Goal: Information Seeking & Learning: Learn about a topic

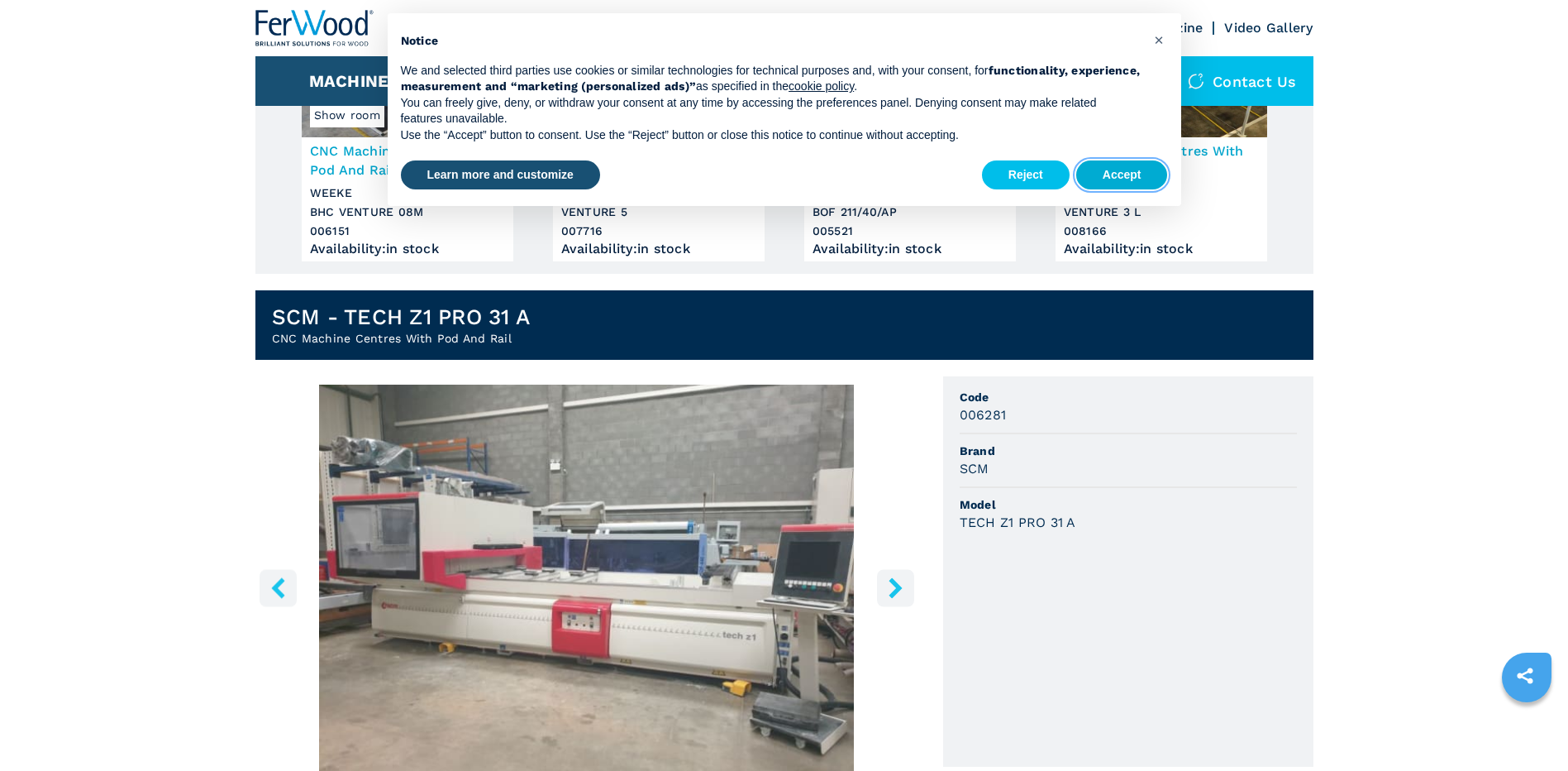
click at [1118, 173] on button "Accept" at bounding box center [1121, 174] width 92 height 29
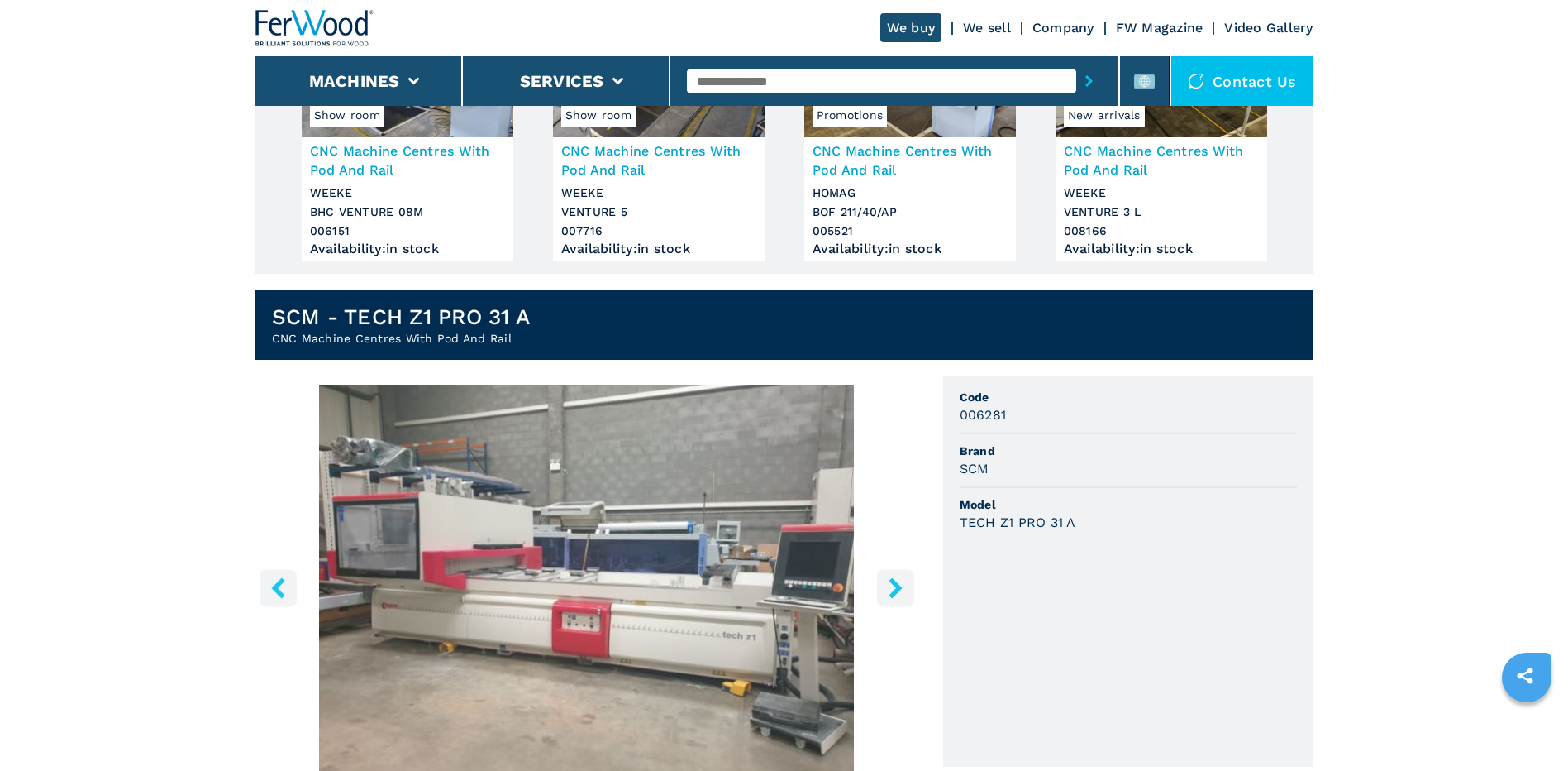
scroll to position [496, 0]
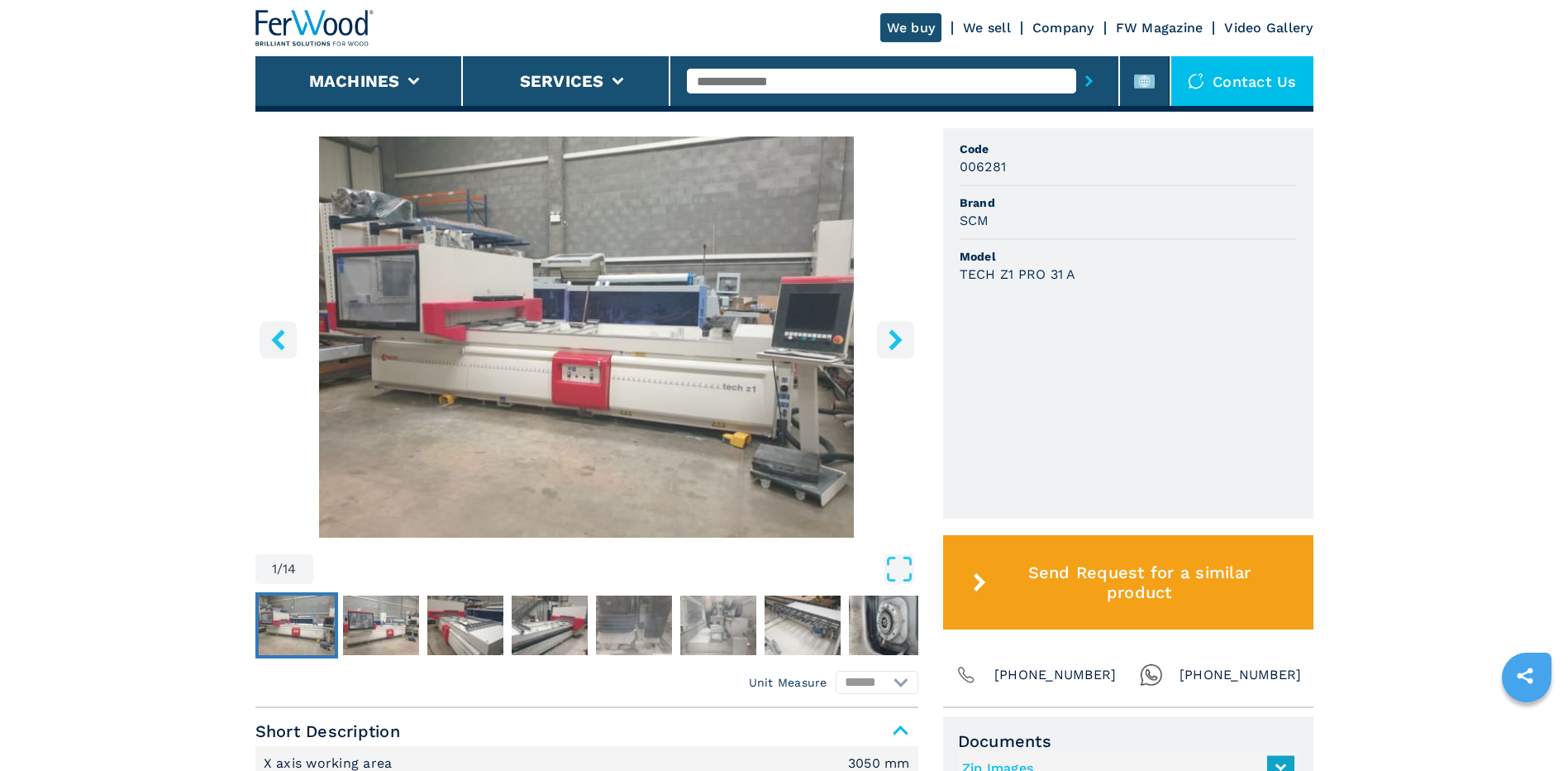
click at [893, 334] on icon "right-button" at bounding box center [895, 339] width 13 height 20
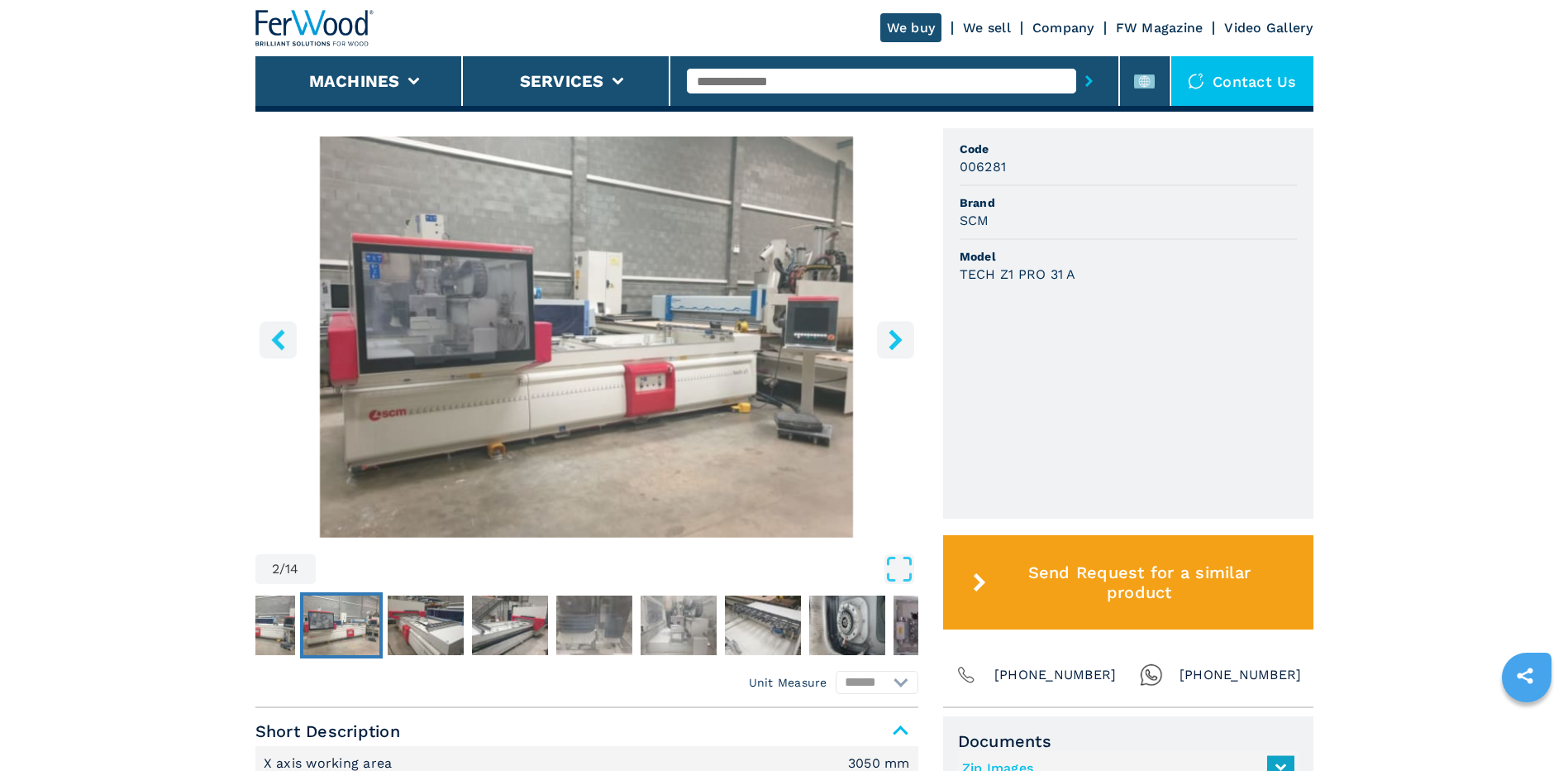
click at [890, 342] on icon "right-button" at bounding box center [895, 339] width 20 height 20
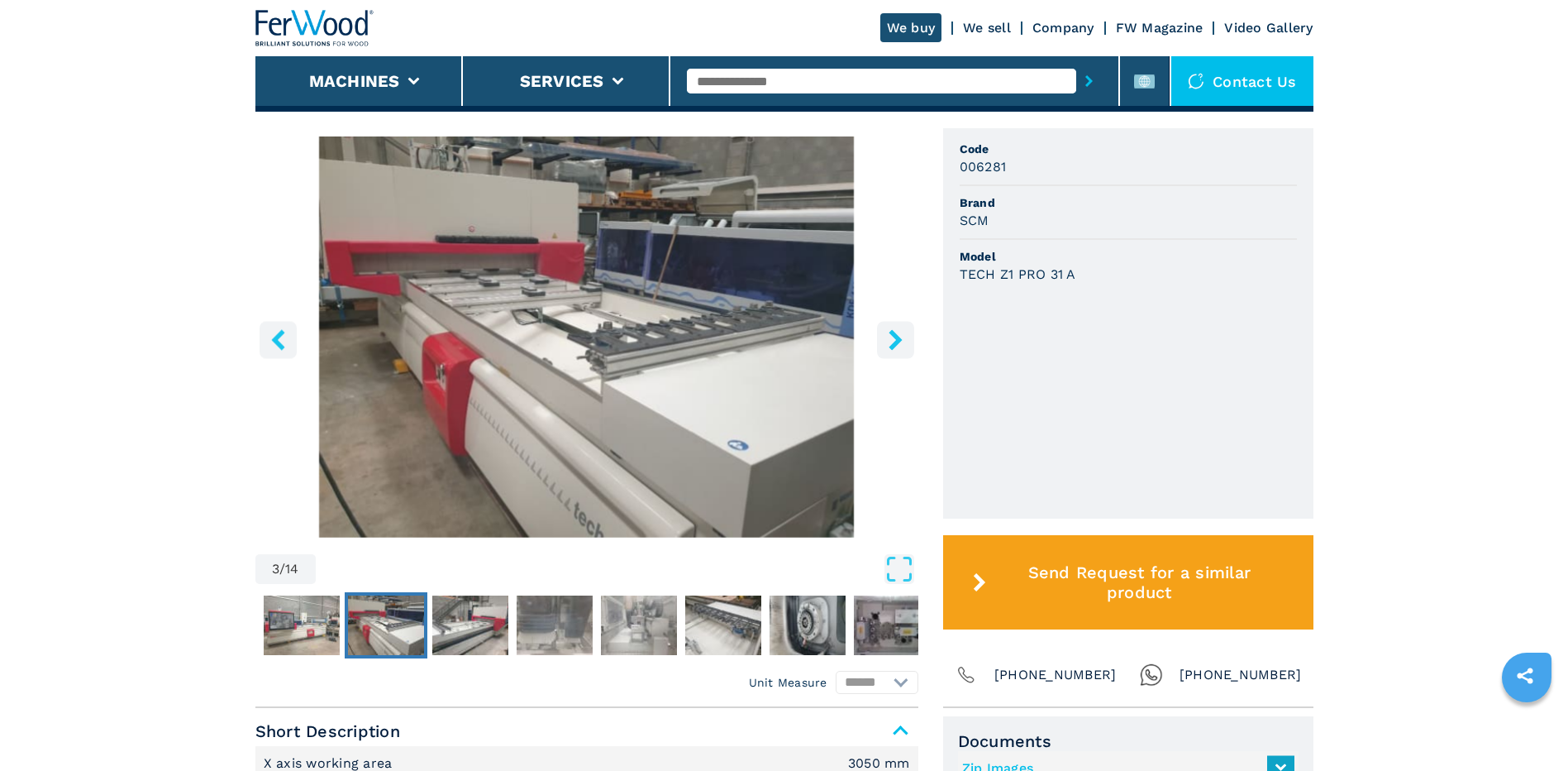
click at [890, 342] on icon "right-button" at bounding box center [895, 339] width 20 height 20
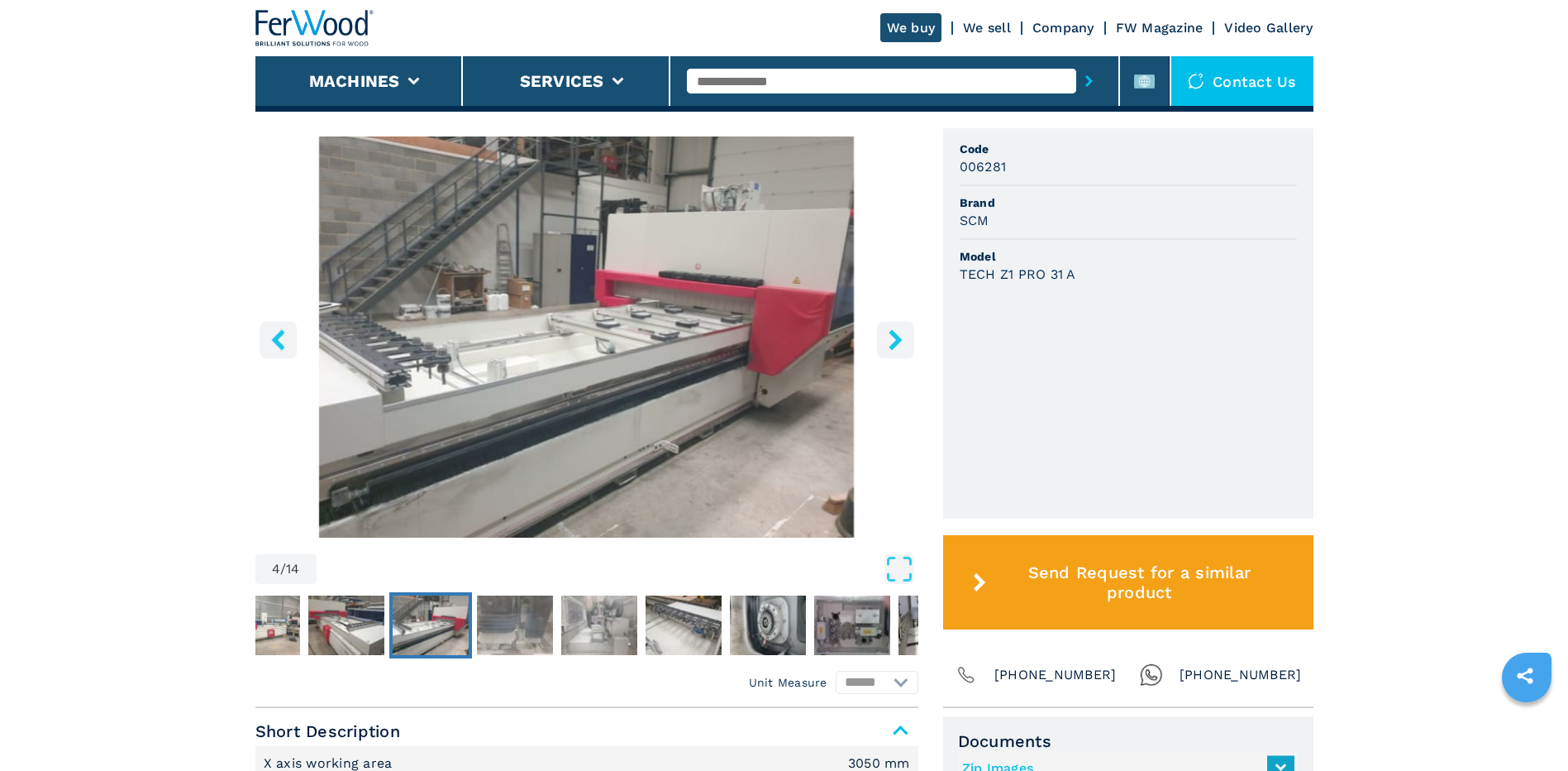
click at [890, 342] on icon "right-button" at bounding box center [895, 339] width 20 height 20
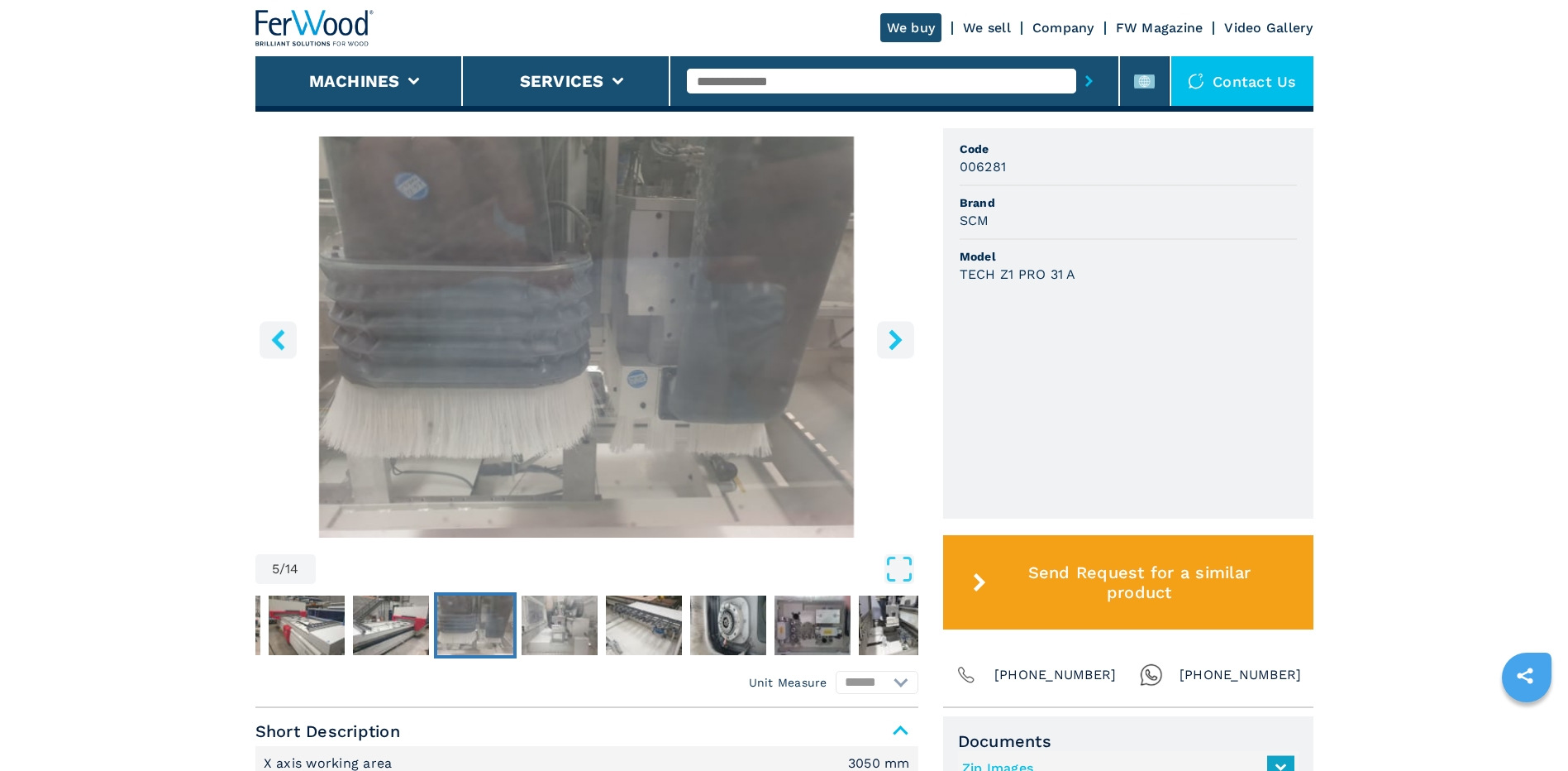
click at [890, 342] on icon "right-button" at bounding box center [895, 339] width 20 height 20
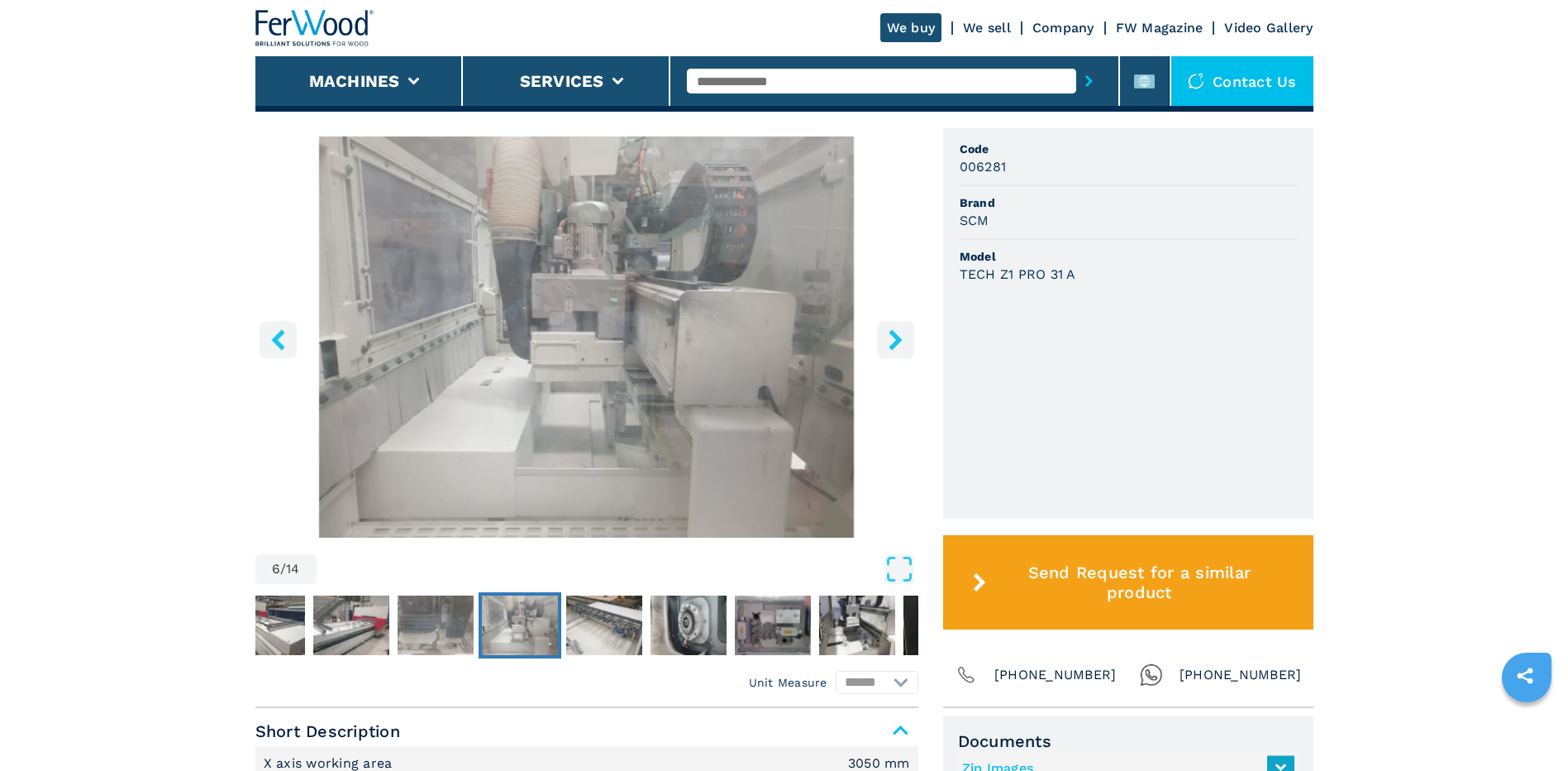
click at [890, 342] on main "HOMEPAGE | machines | cnc work stations | cnc machine centres with pod and rail…" at bounding box center [784, 721] width 1568 height 2435
click at [890, 342] on icon "right-button" at bounding box center [895, 339] width 20 height 20
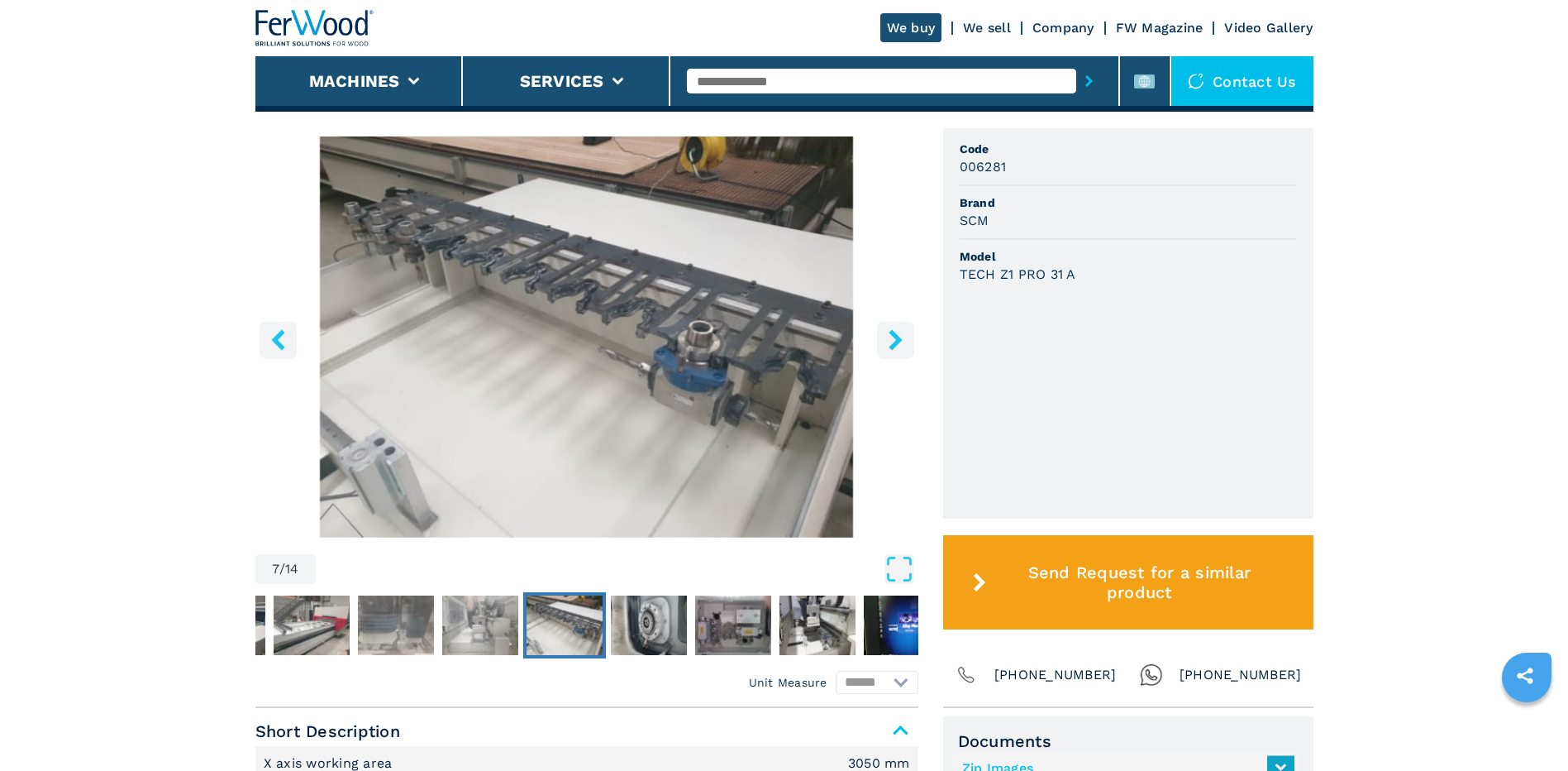
click at [890, 342] on icon "right-button" at bounding box center [895, 339] width 20 height 20
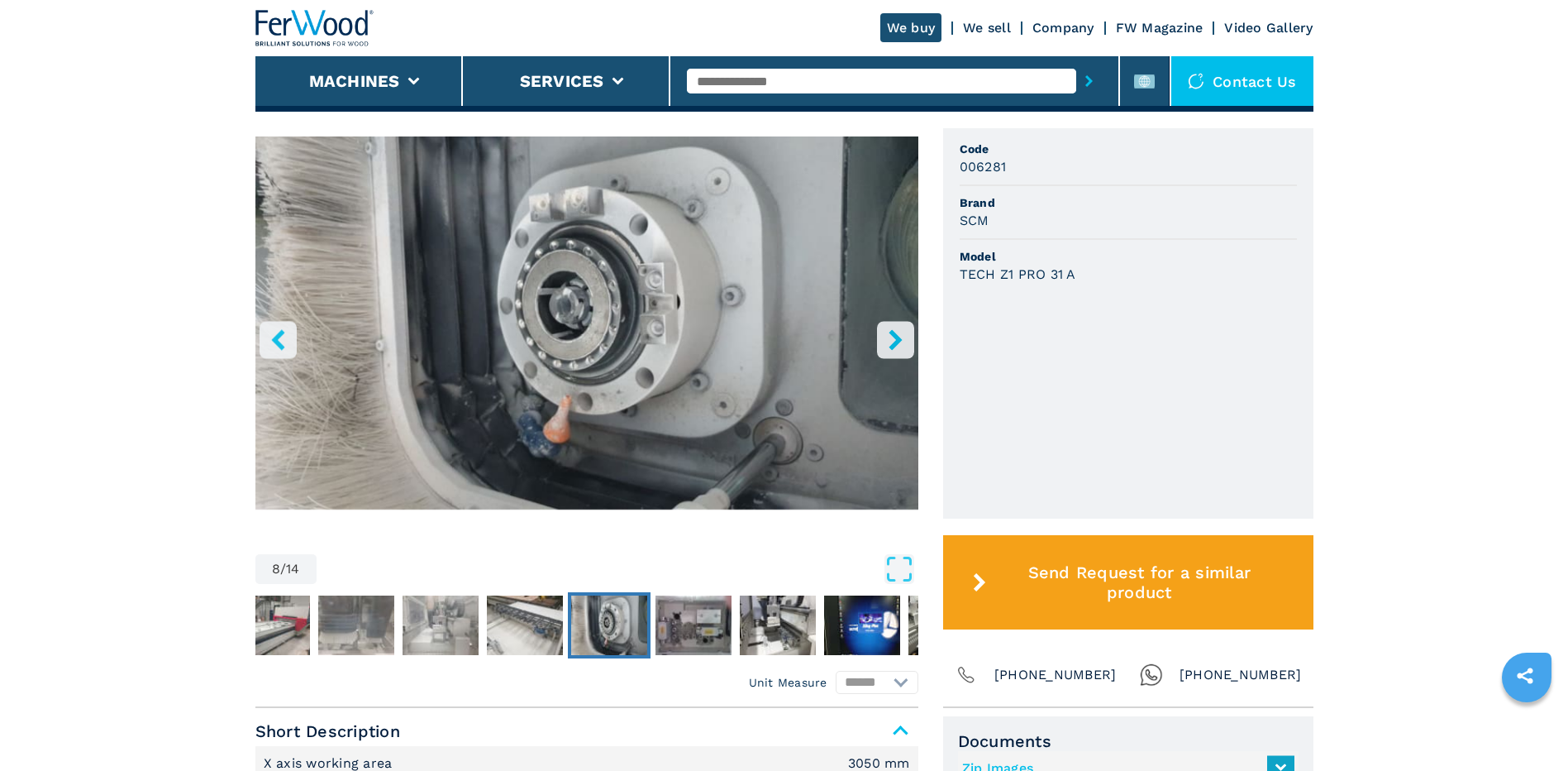
click at [890, 342] on icon "right-button" at bounding box center [895, 339] width 20 height 20
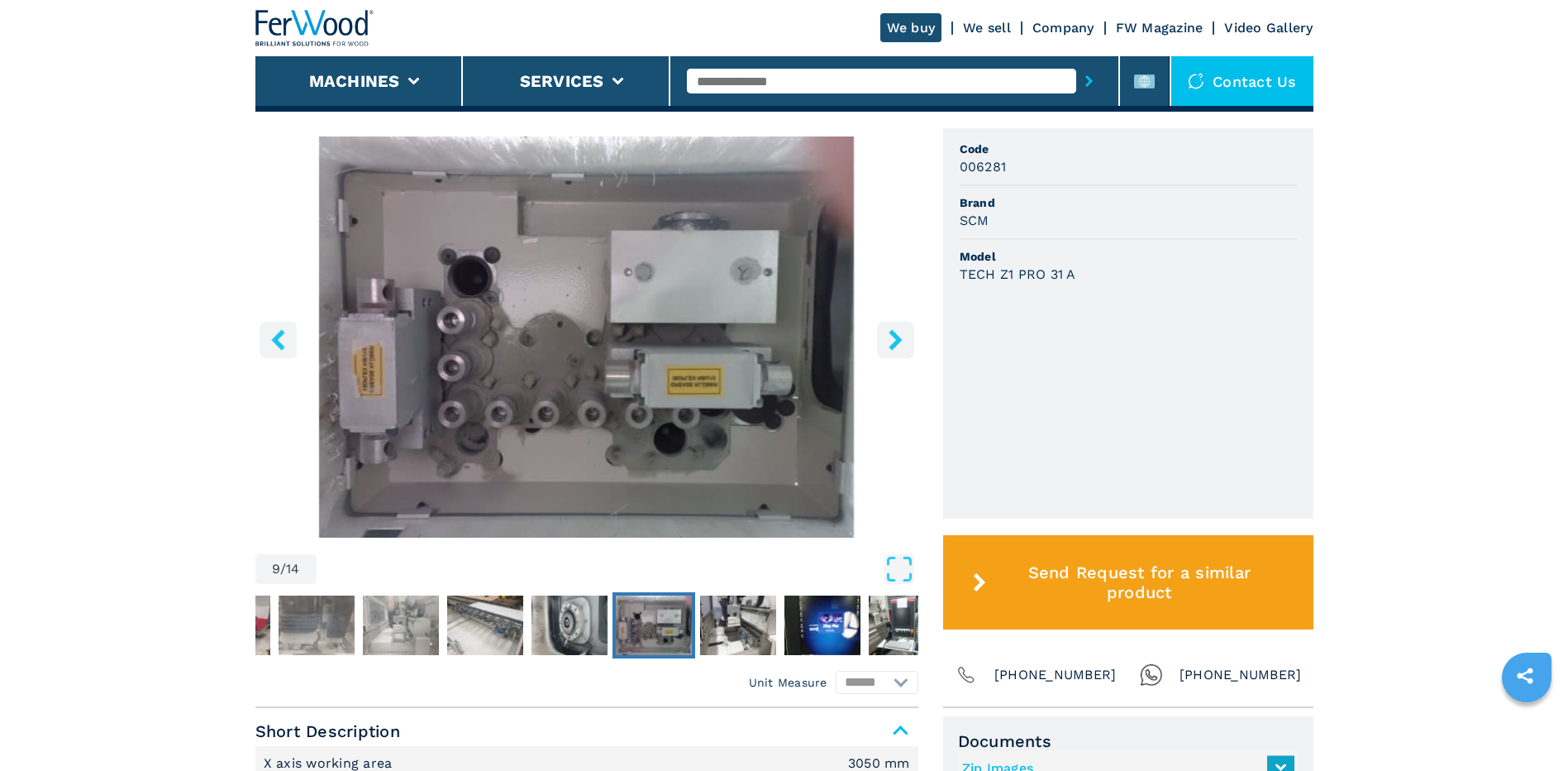
click at [885, 342] on icon "right-button" at bounding box center [895, 339] width 20 height 20
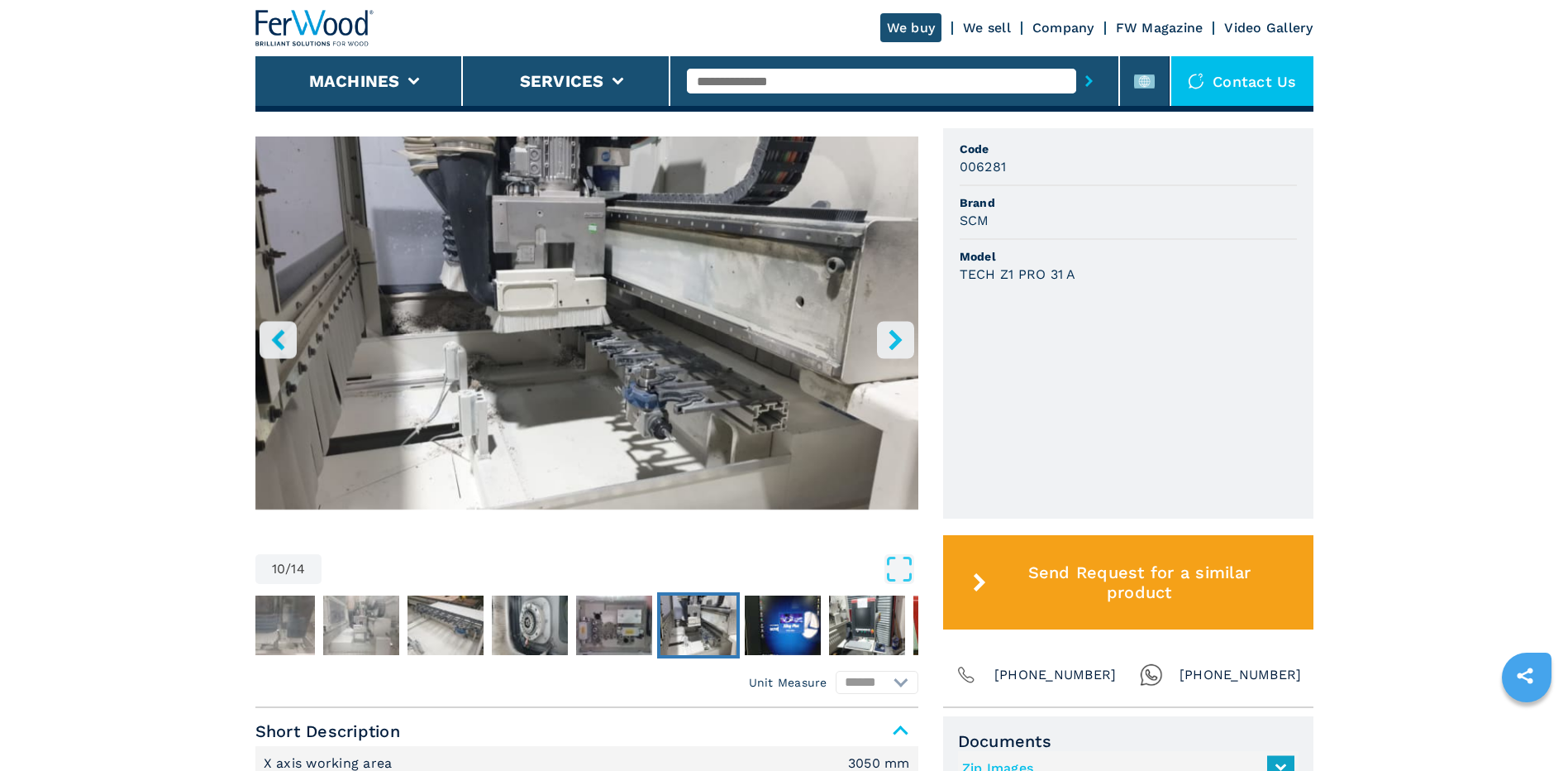
click at [885, 342] on icon "right-button" at bounding box center [895, 339] width 20 height 20
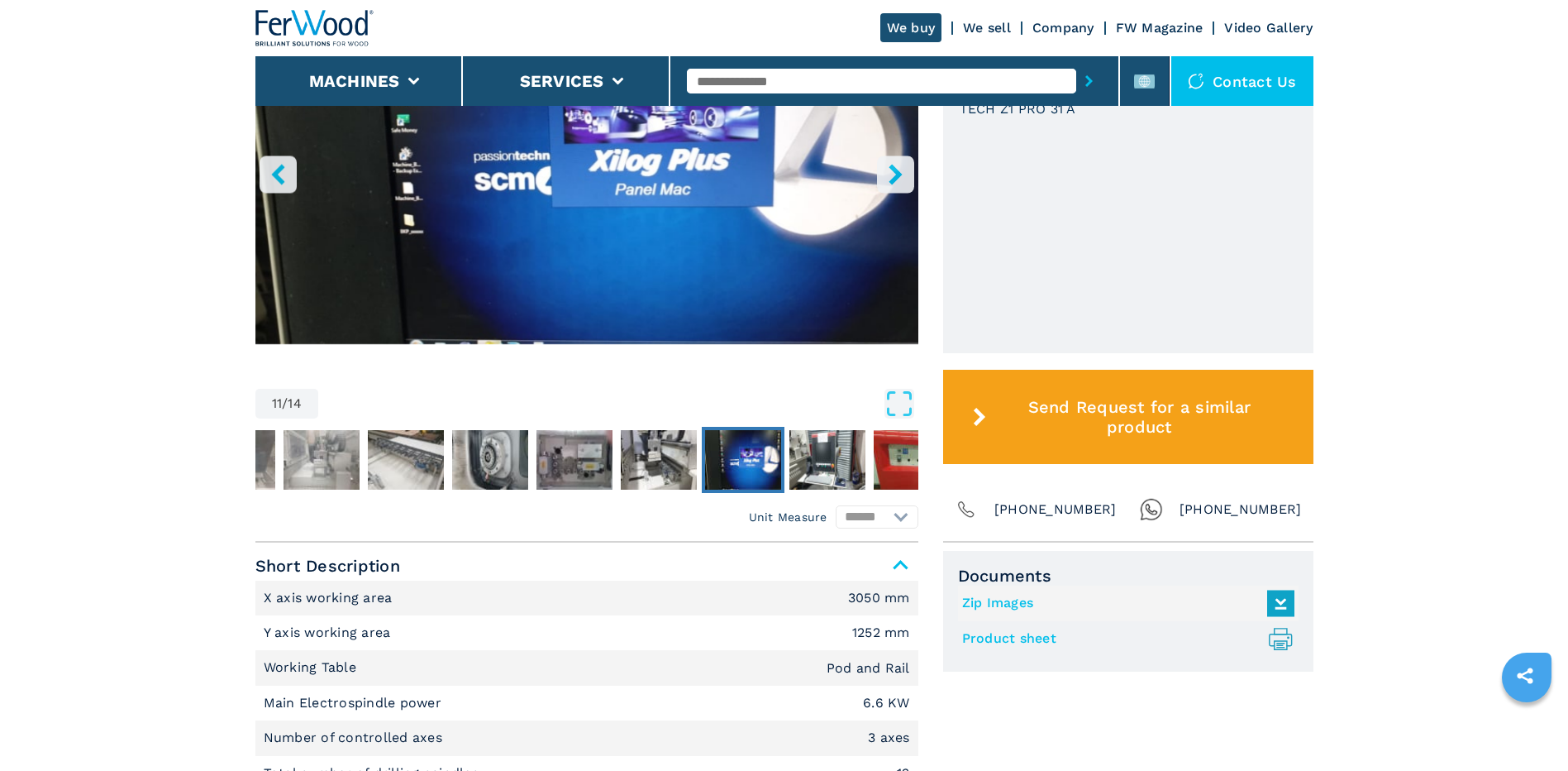
scroll to position [993, 0]
